Goal: Check status: Check status

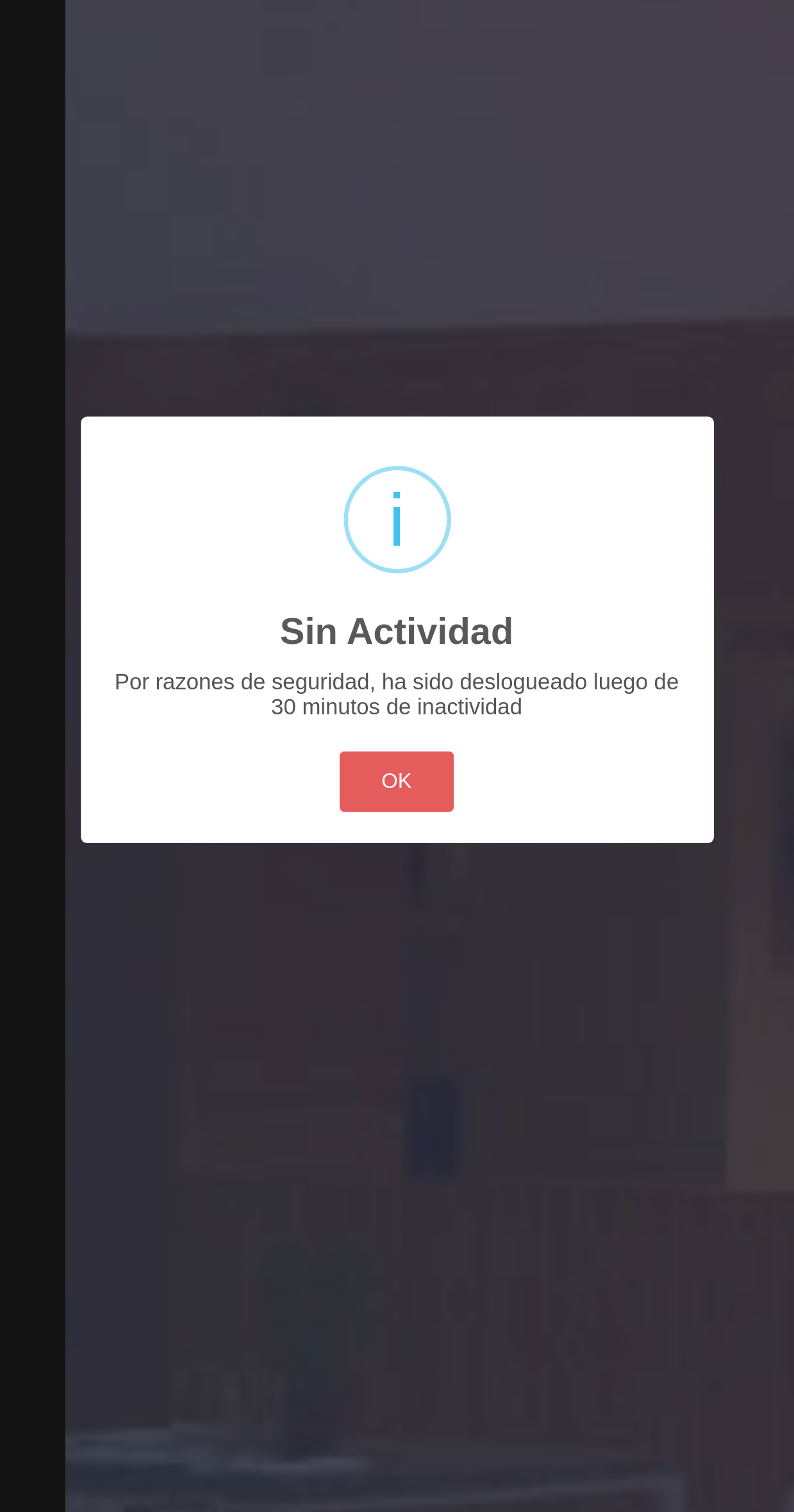
click at [403, 824] on button "OK" at bounding box center [397, 825] width 52 height 28
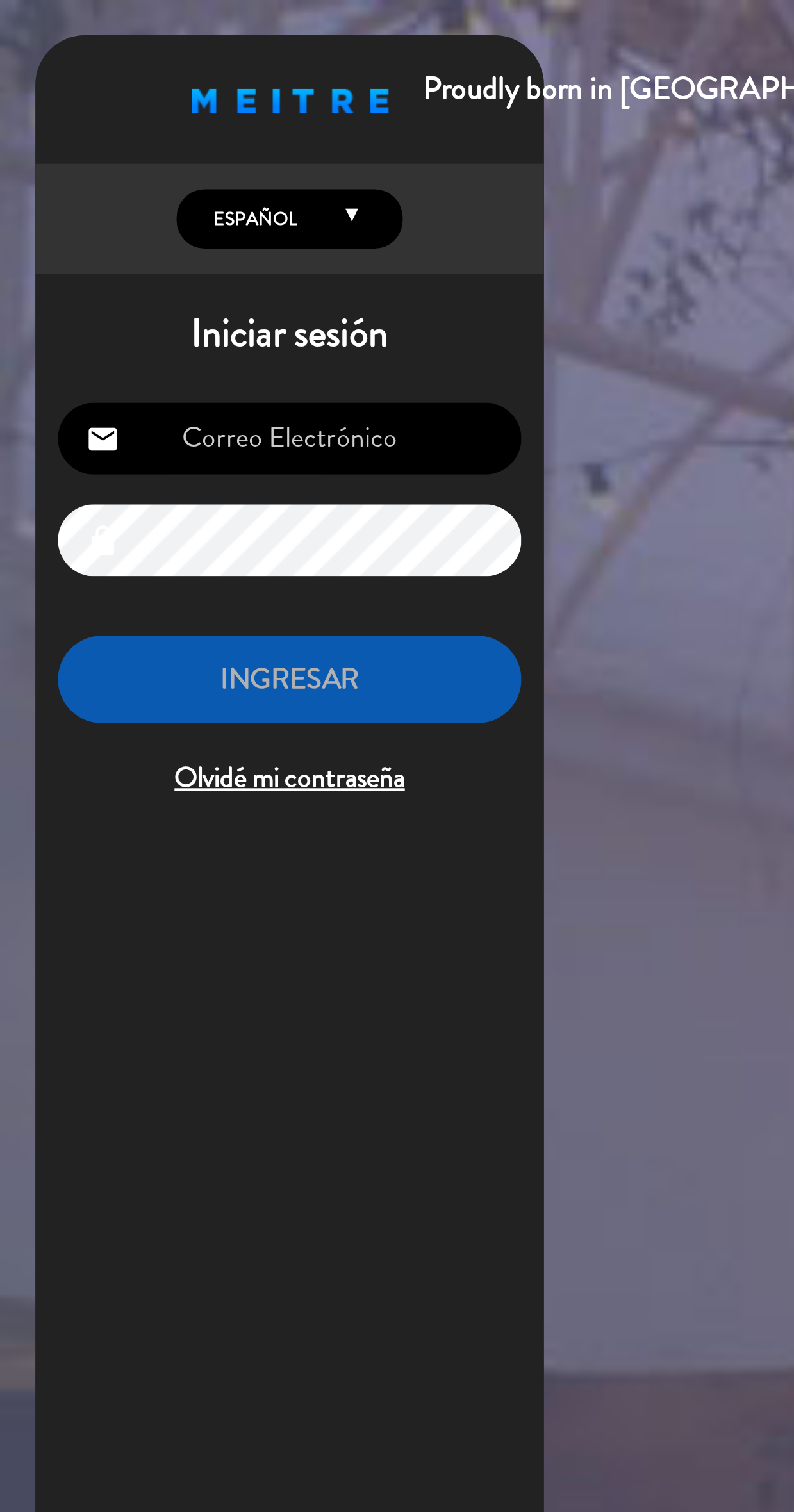
click at [176, 190] on input "email" at bounding box center [131, 199] width 210 height 32
type input "[EMAIL_ADDRESS][DOMAIN_NAME]"
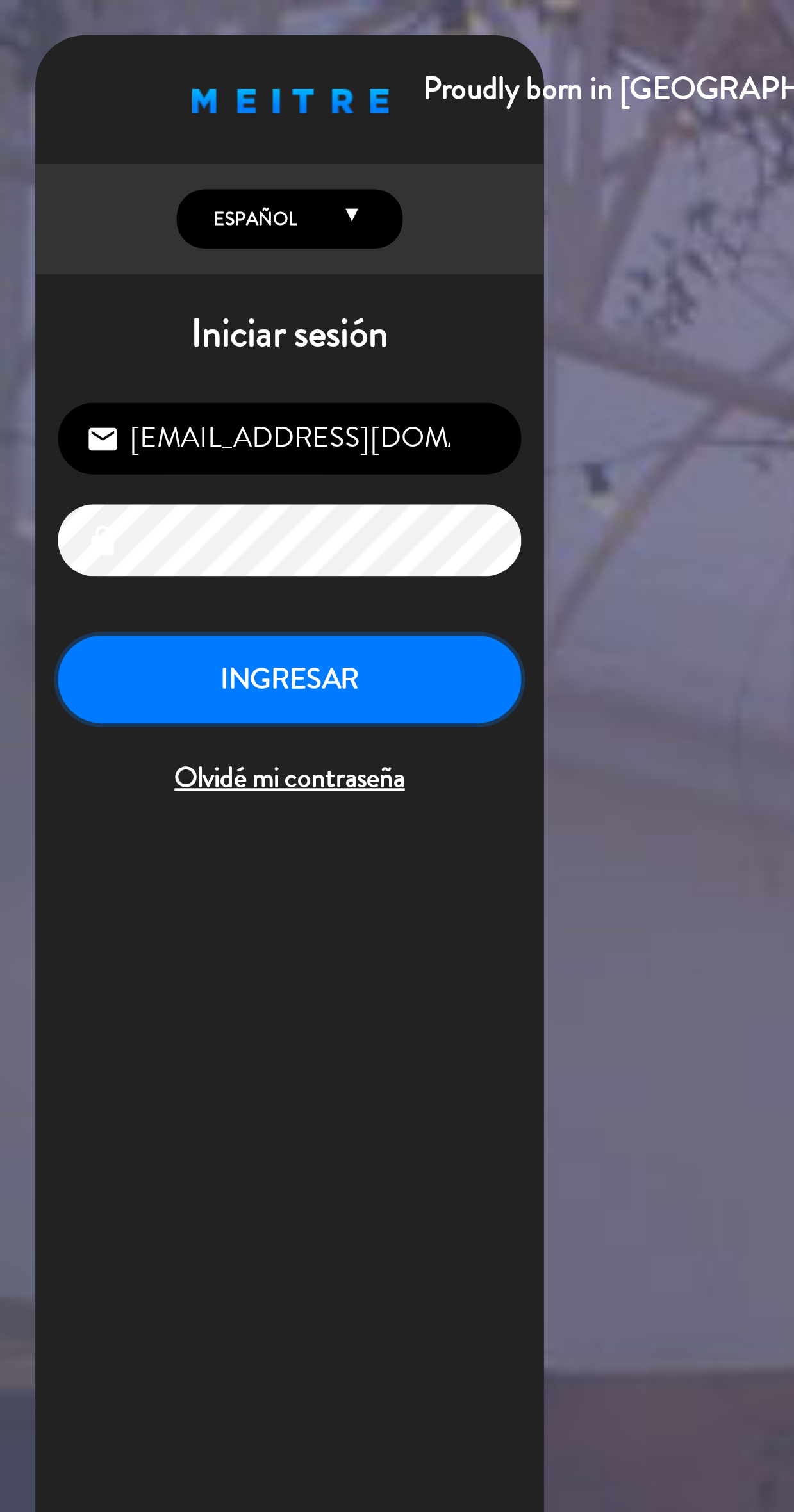
click at [223, 293] on button "INGRESAR" at bounding box center [131, 308] width 210 height 40
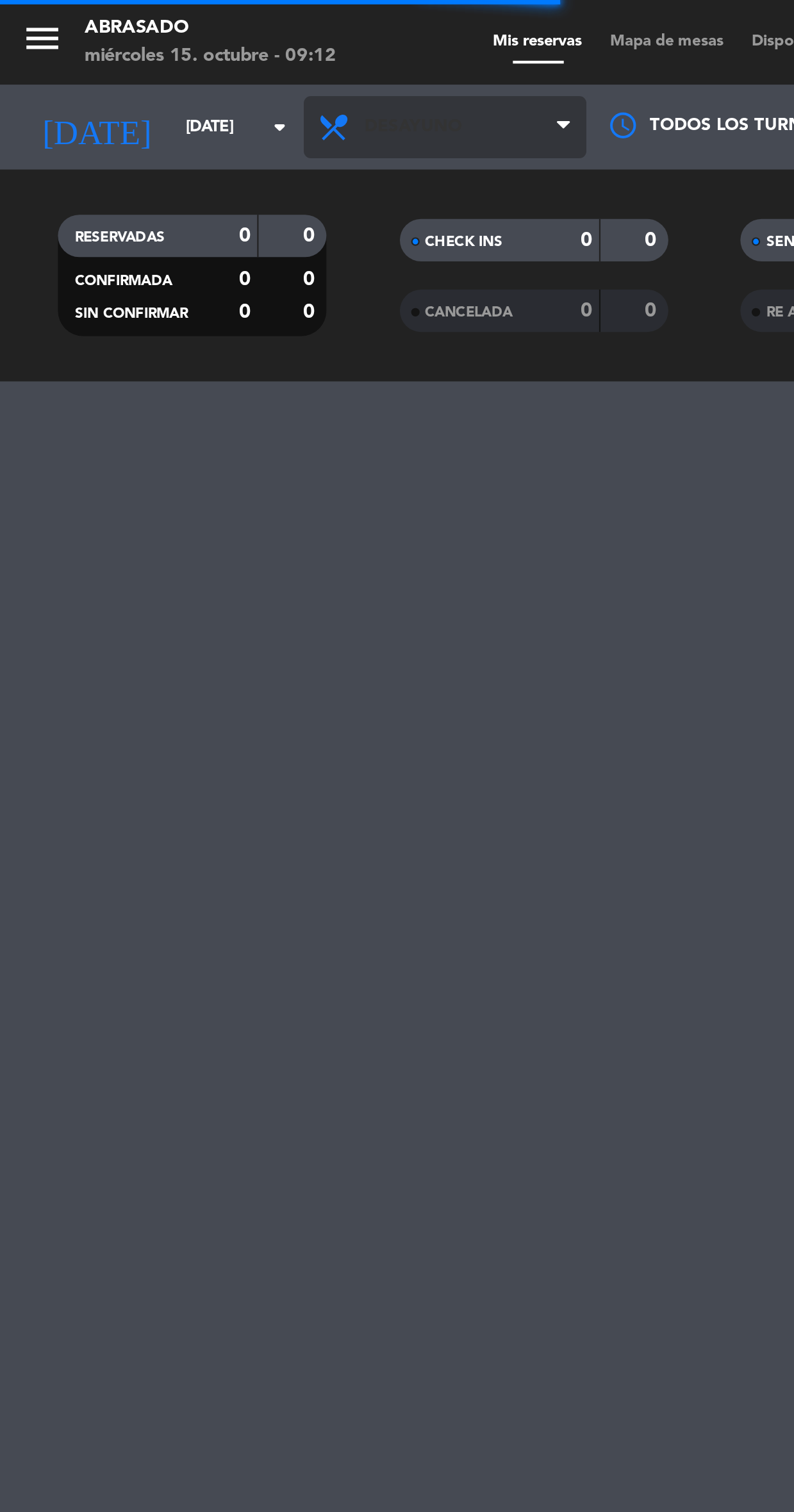
click at [230, 48] on span "Desayuno" at bounding box center [202, 58] width 128 height 29
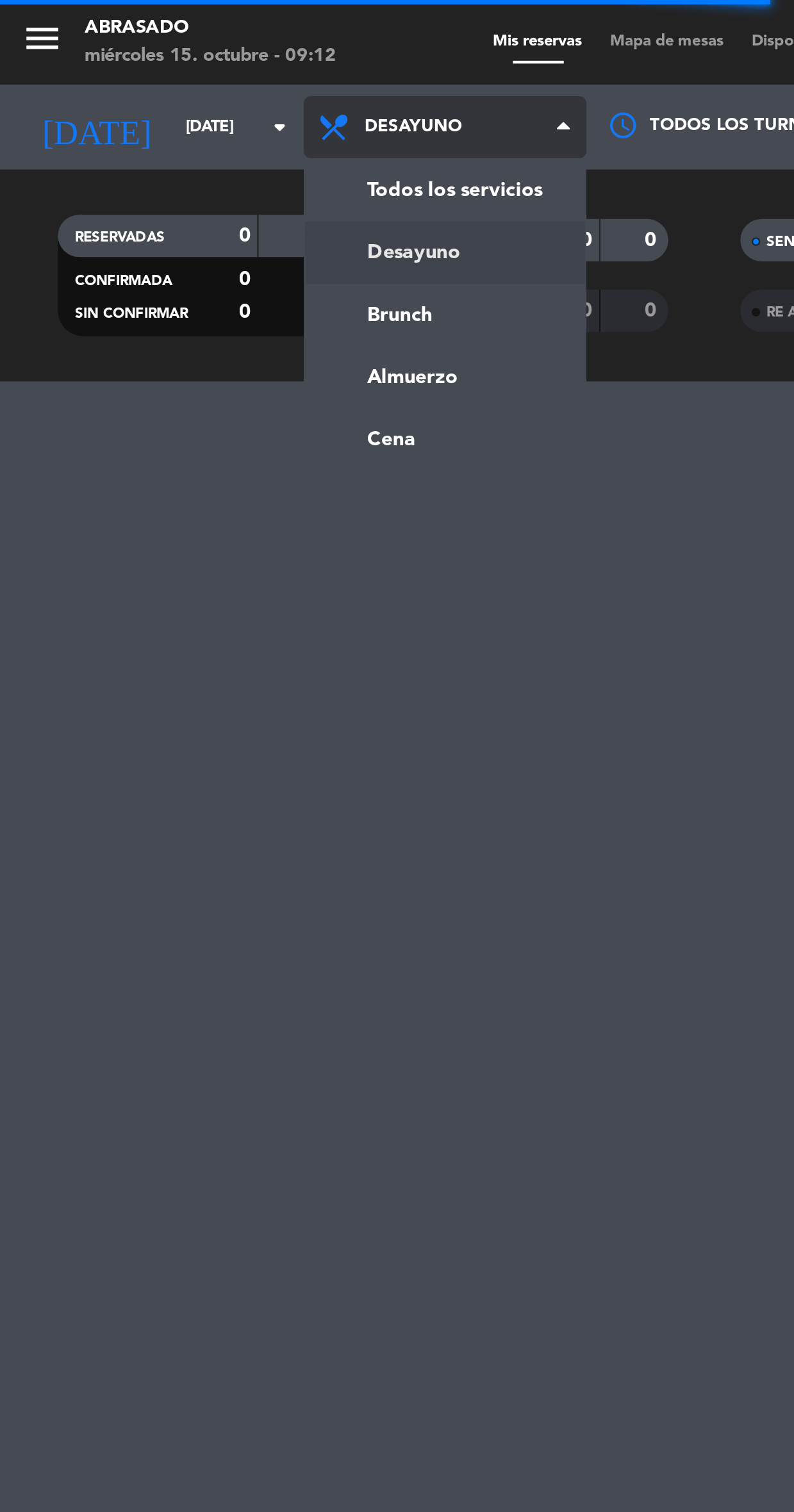
click at [169, 188] on div "menu Abrasado [DATE] 15. octubre - 09:12 Mis reservas Mapa de mesas Disponibili…" at bounding box center [397, 756] width 794 height 1512
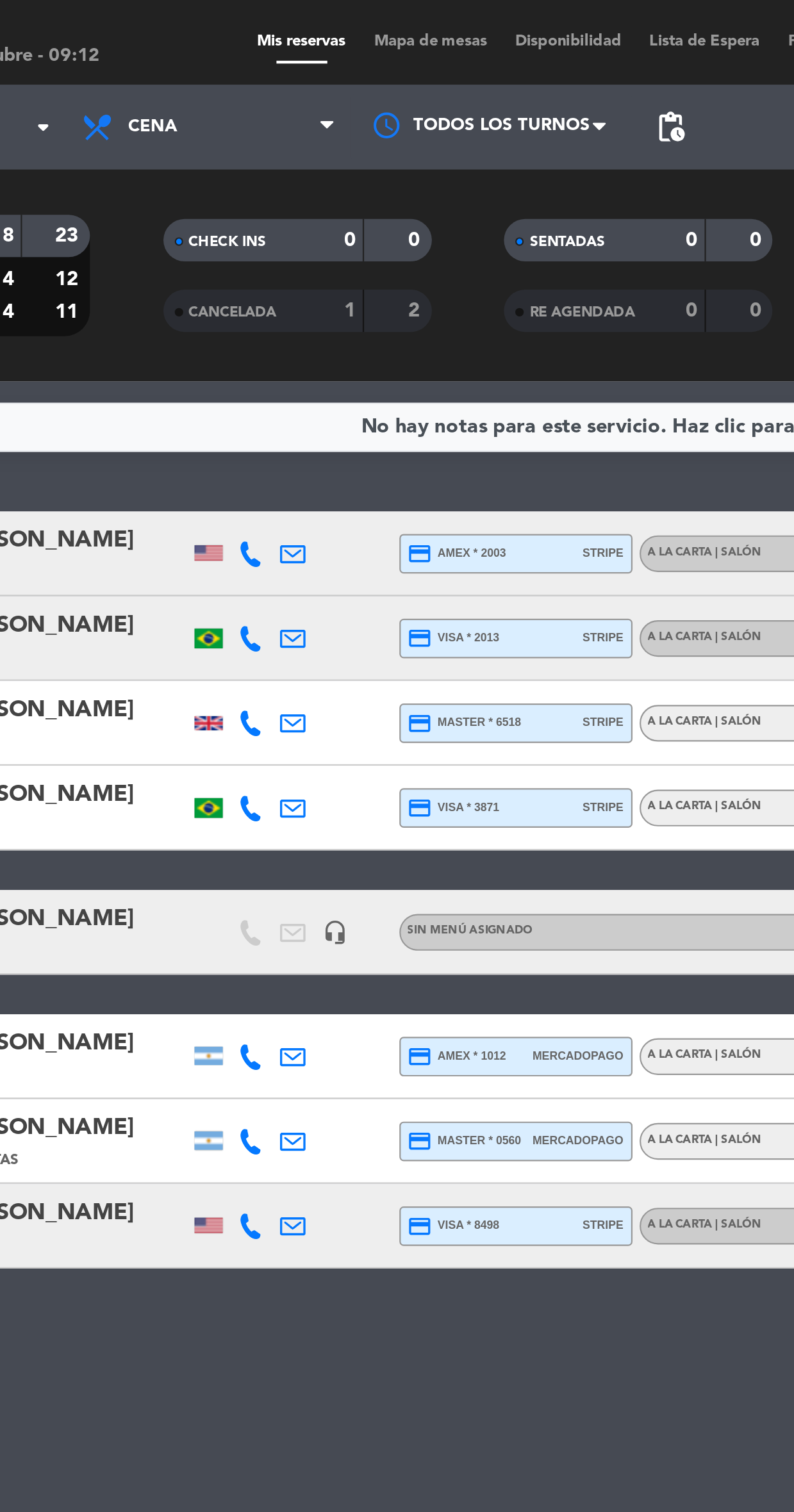
click at [414, 51] on span "pending_actions" at bounding box center [411, 57] width 15 height 15
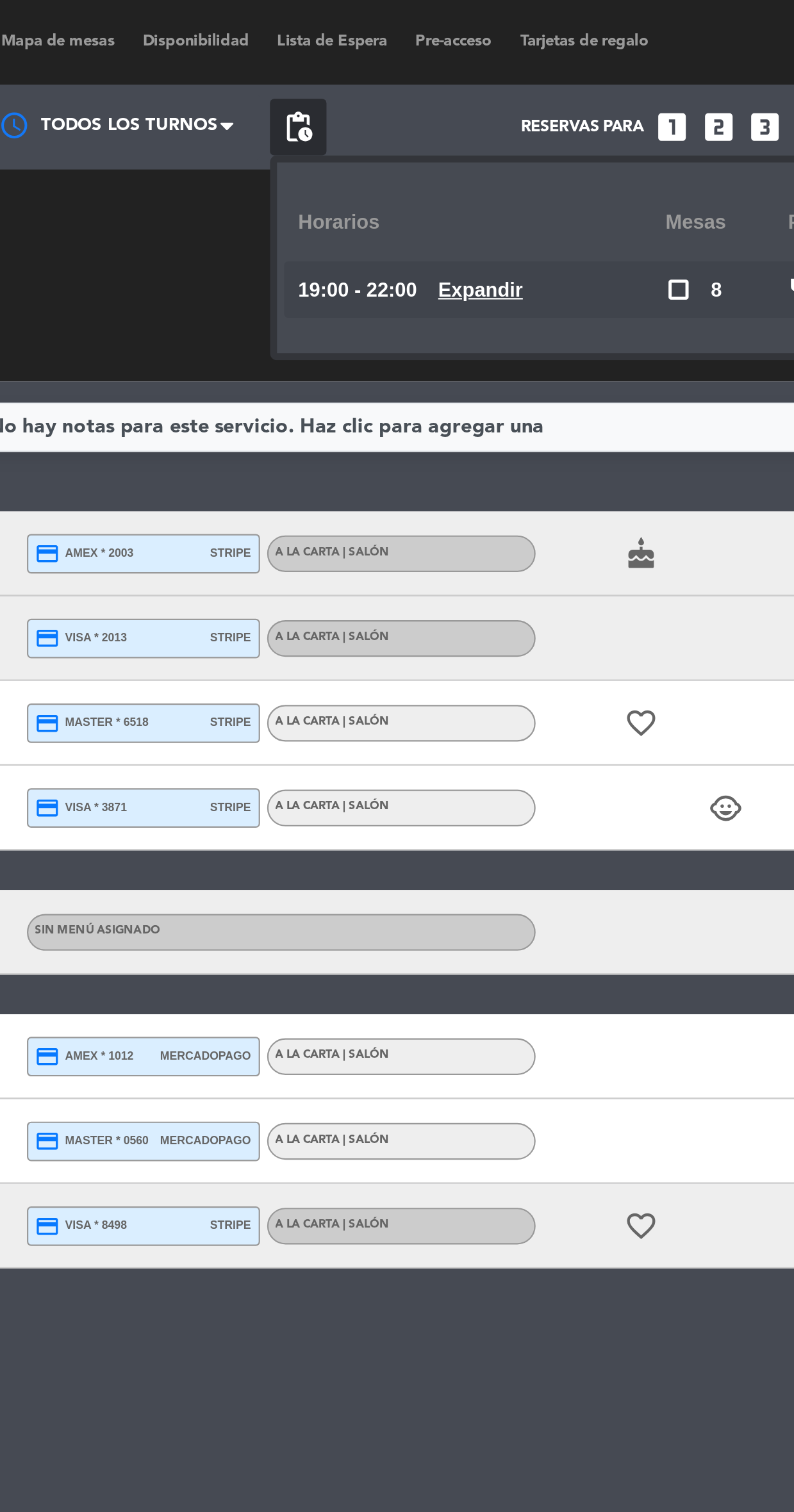
click at [501, 126] on u "Expandir" at bounding box center [494, 131] width 39 height 10
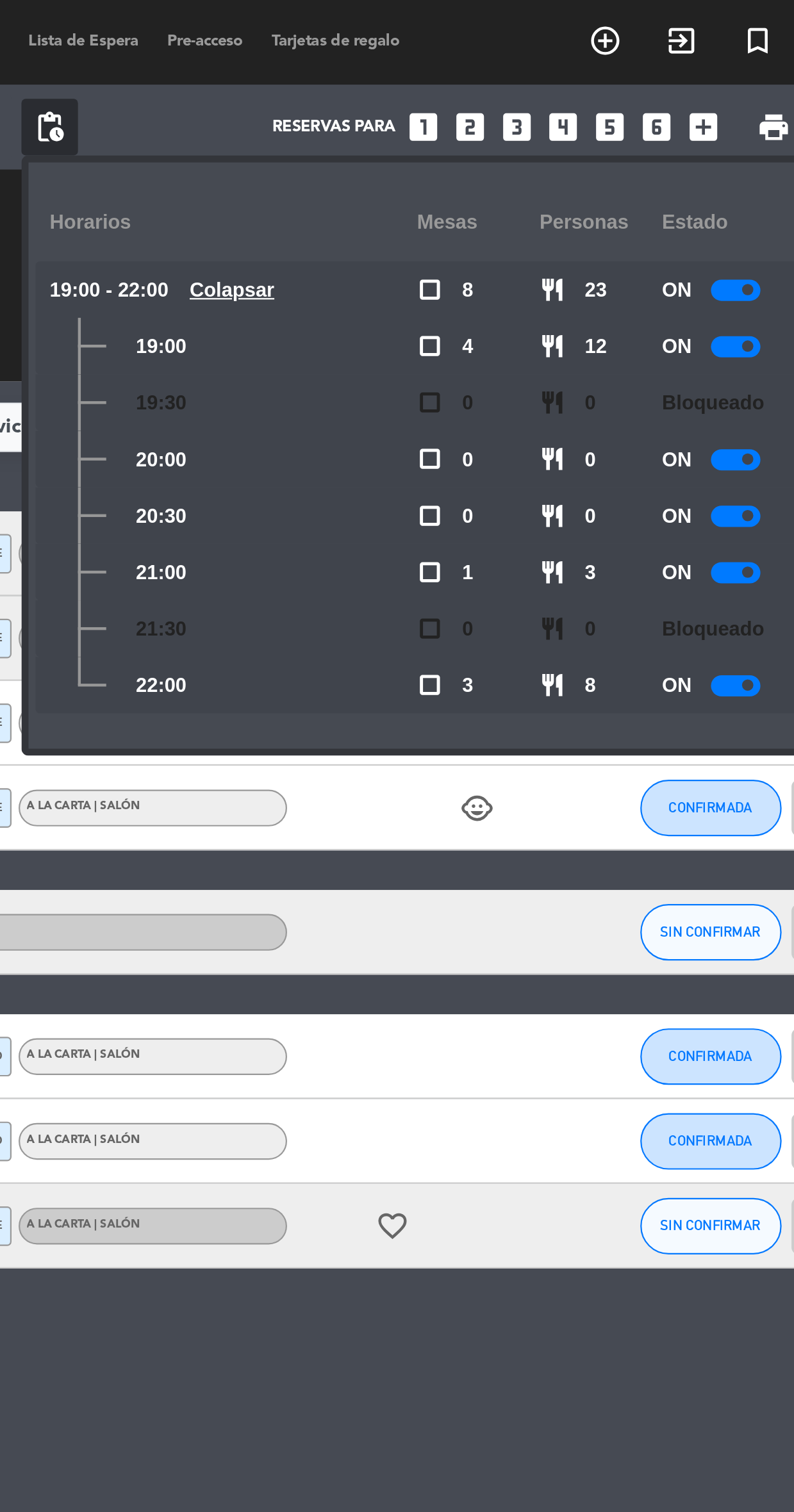
click at [452, 47] on div "Reservas para looks_one looks_two looks_3 looks_4 looks_5 looks_6 add_box" at bounding box center [573, 58] width 297 height 39
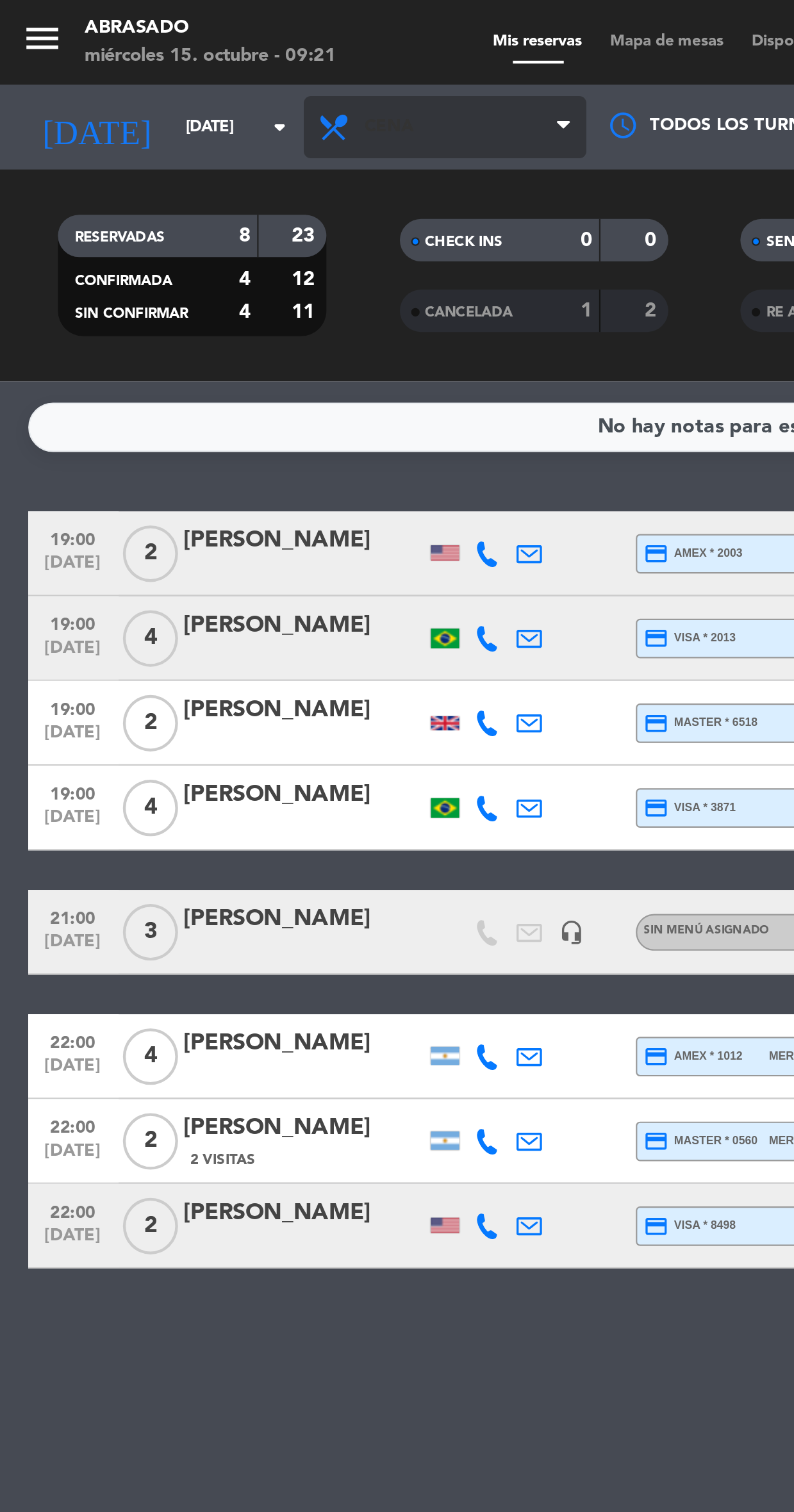
click at [185, 55] on span "Cena" at bounding box center [177, 57] width 22 height 9
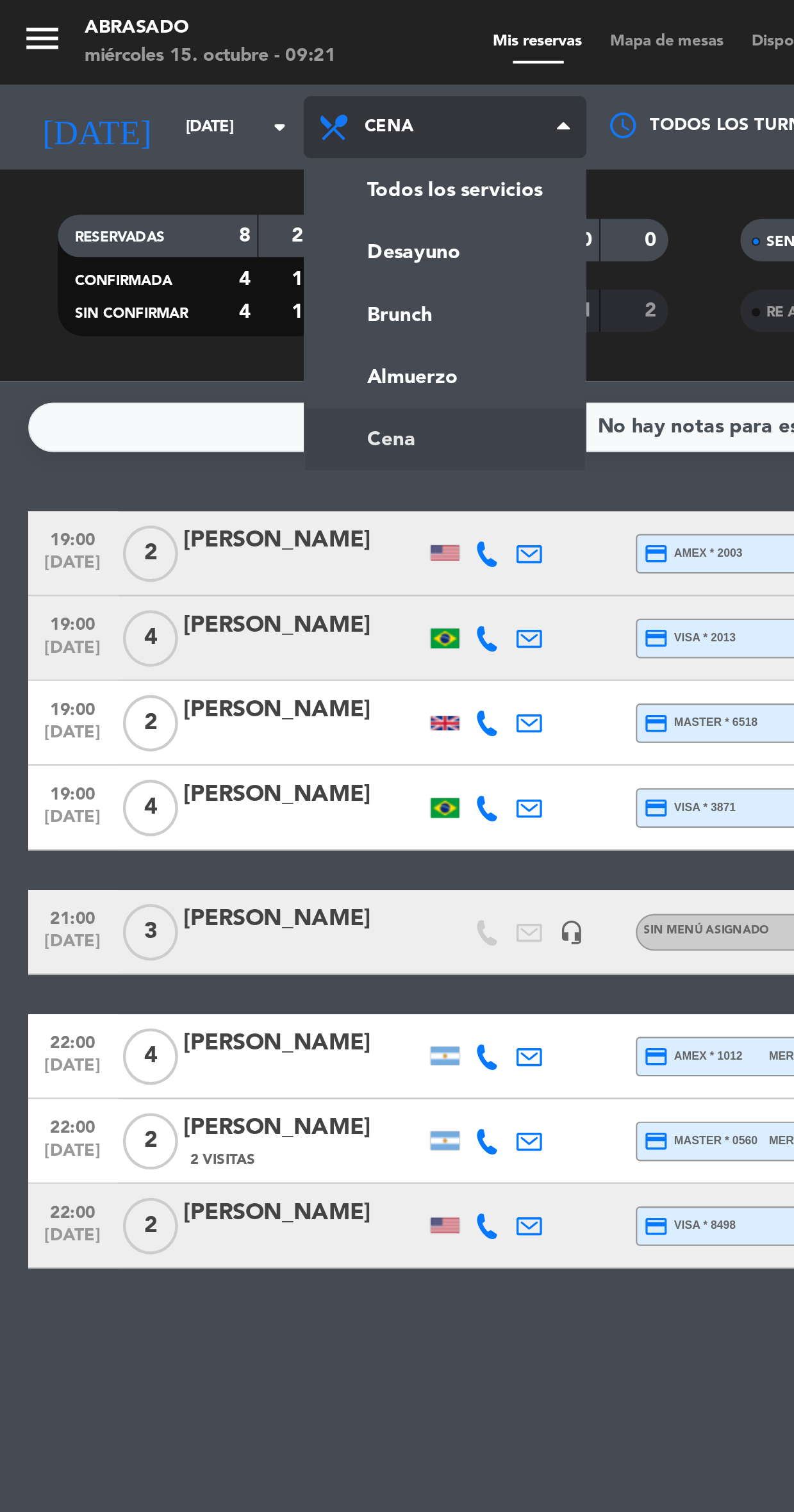
click at [218, 143] on div "menu Abrasado [DATE] 15. octubre - 09:21 Mis reservas Mapa de mesas Disponibili…" at bounding box center [397, 86] width 794 height 173
